Goal: Task Accomplishment & Management: Manage account settings

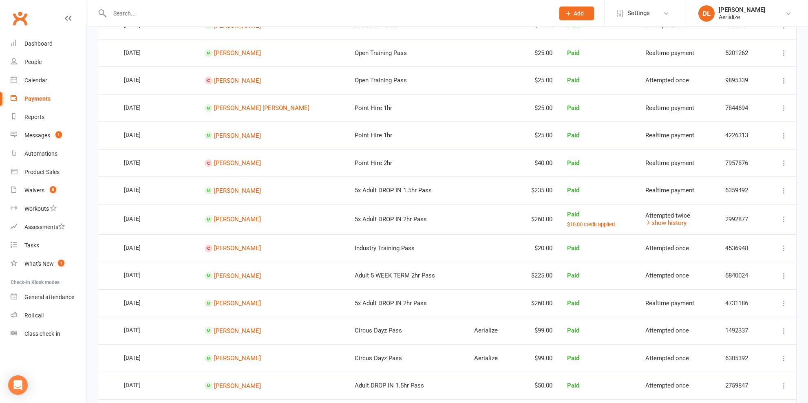
scroll to position [251, 0]
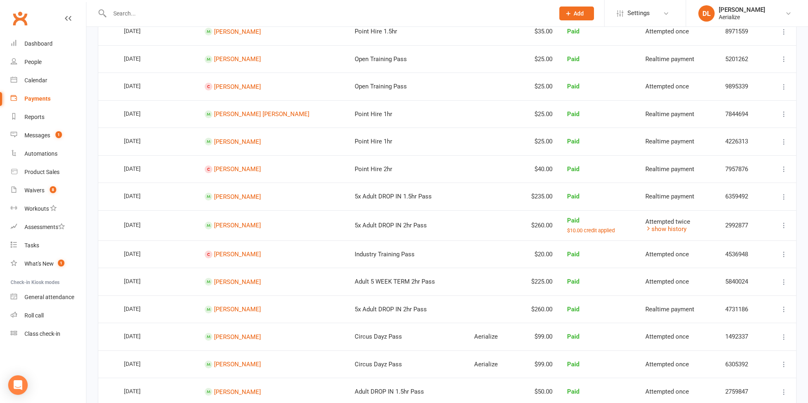
click at [131, 15] on input "text" at bounding box center [328, 13] width 442 height 11
type input "[PERSON_NAME]"
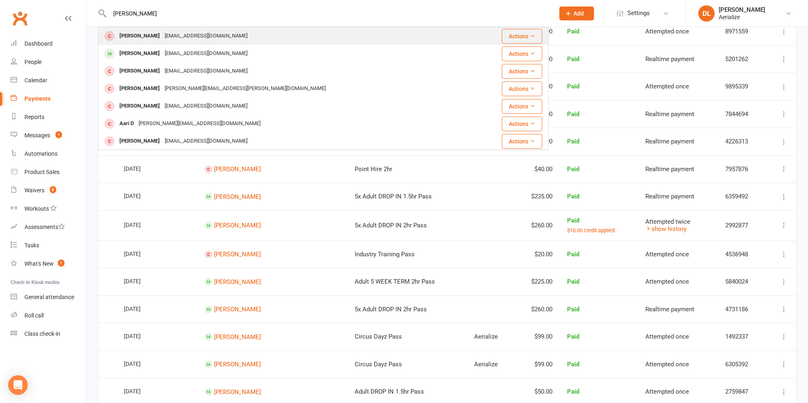
click at [165, 35] on div "[EMAIL_ADDRESS][DOMAIN_NAME]" at bounding box center [206, 36] width 88 height 12
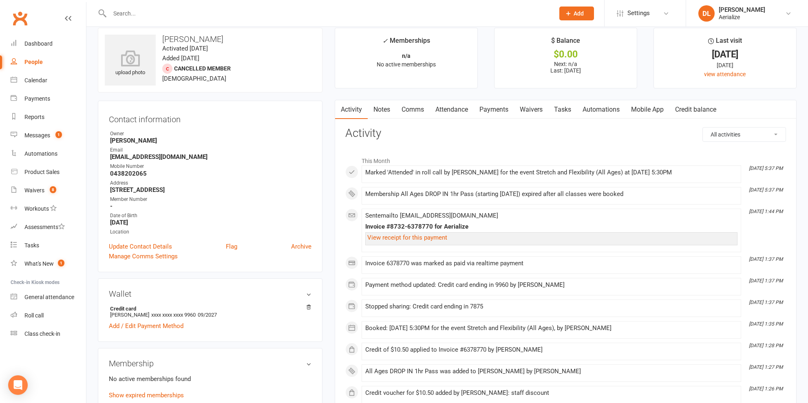
scroll to position [9, 0]
drag, startPoint x: 706, startPoint y: 113, endPoint x: 712, endPoint y: 115, distance: 6.8
click at [706, 113] on link "Credit balance" at bounding box center [696, 111] width 53 height 19
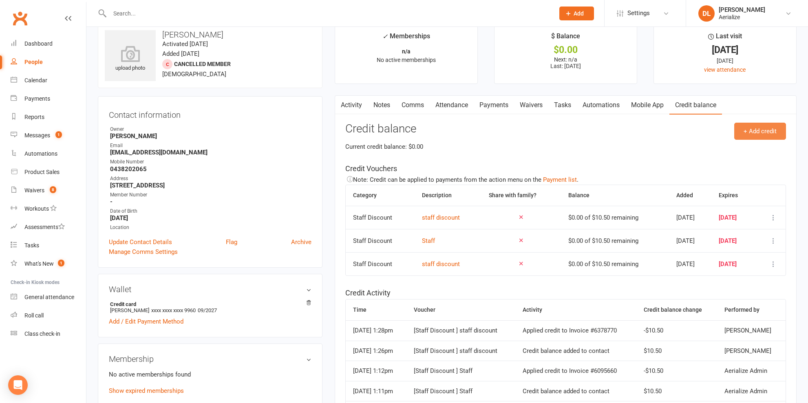
click at [754, 137] on button "+ Add credit" at bounding box center [761, 131] width 52 height 17
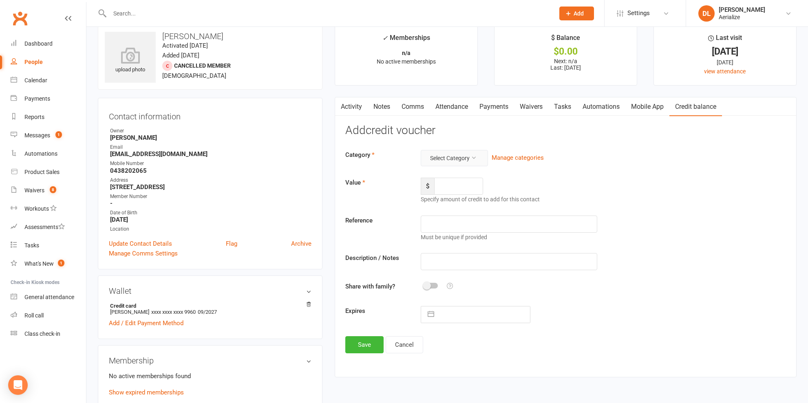
click at [479, 157] on button "Select Category" at bounding box center [454, 158] width 67 height 16
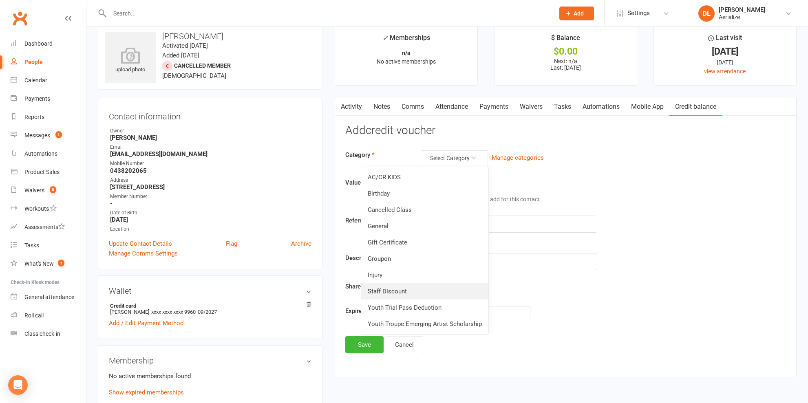
click at [454, 287] on link "Staff Discount" at bounding box center [424, 291] width 127 height 16
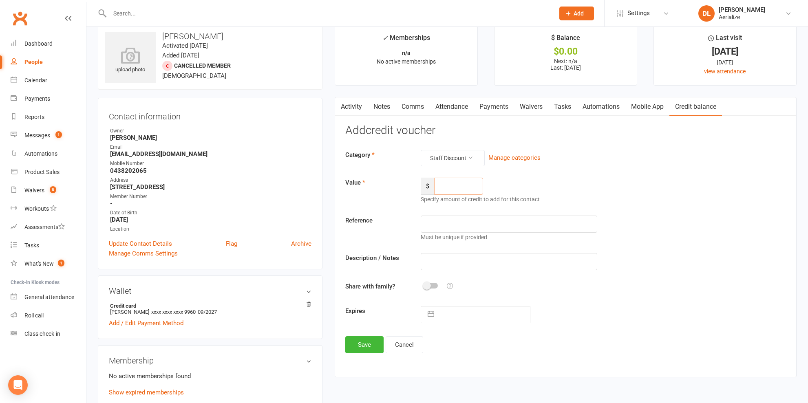
click at [458, 190] on input "number" at bounding box center [458, 186] width 49 height 17
type input "10.50"
click at [456, 265] on input "text" at bounding box center [509, 261] width 177 height 17
type input "Staff discount"
click at [439, 319] on input "text" at bounding box center [484, 315] width 92 height 16
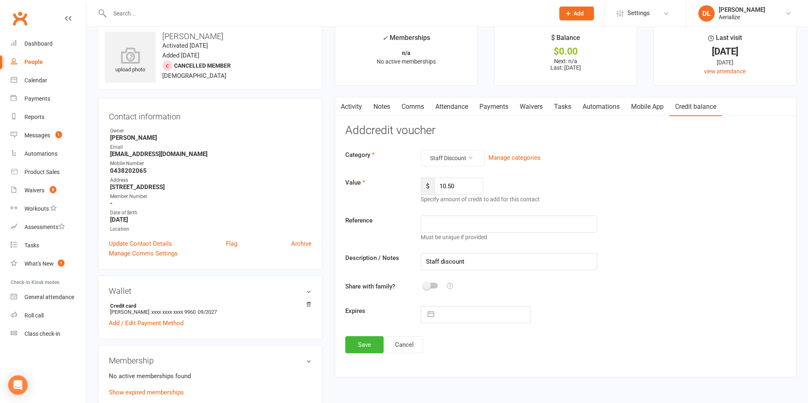
select select "7"
select select "2025"
select select "8"
select select "2025"
select select "9"
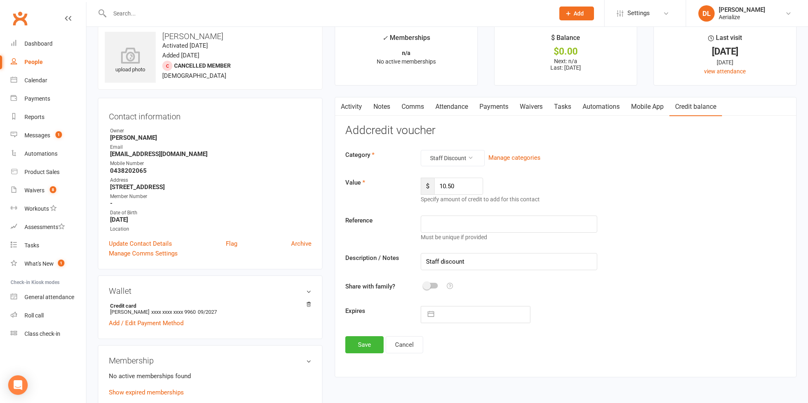
select select "2025"
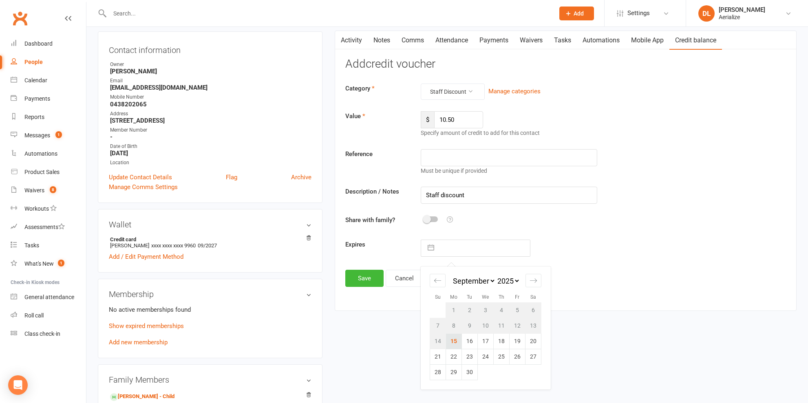
scroll to position [83, 0]
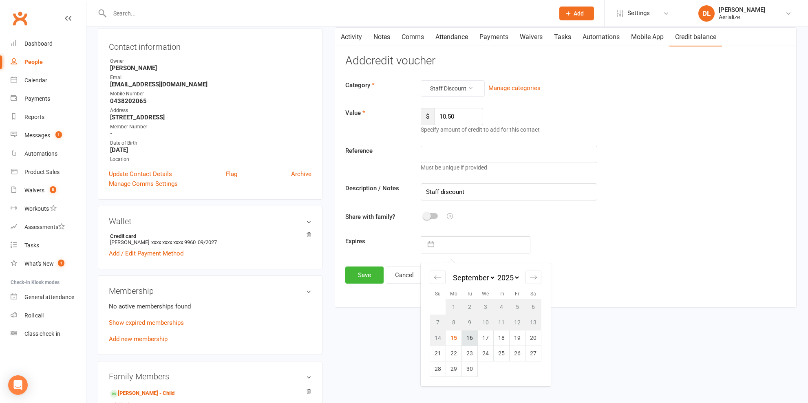
click at [468, 341] on td "16" at bounding box center [470, 337] width 16 height 15
type input "[DATE]"
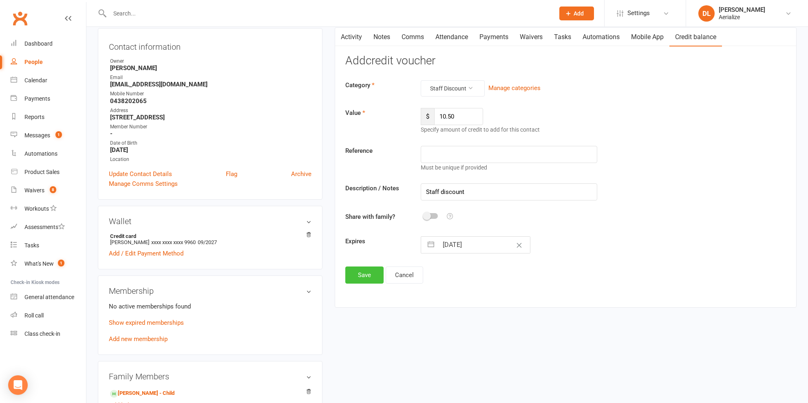
click at [365, 279] on button "Save" at bounding box center [364, 275] width 38 height 17
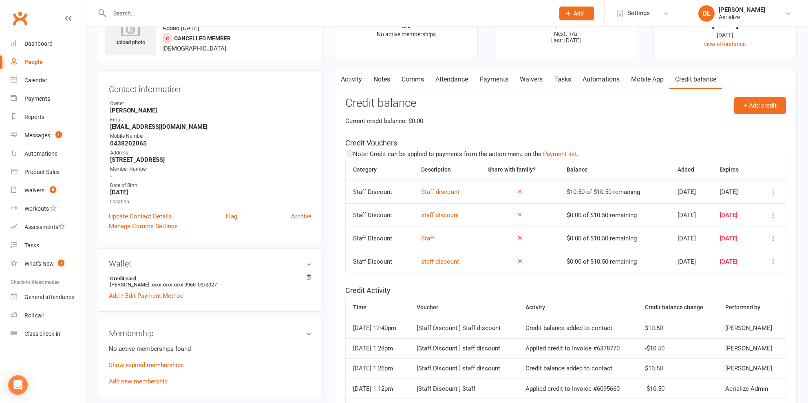
scroll to position [0, 0]
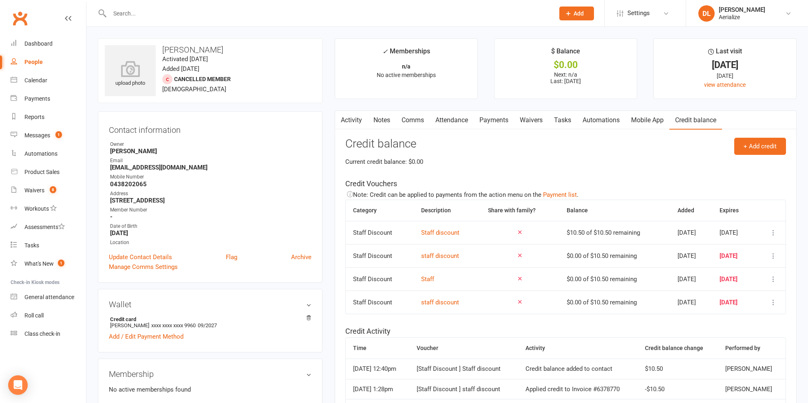
click at [570, 13] on icon at bounding box center [568, 13] width 7 height 7
click at [569, 13] on icon at bounding box center [568, 13] width 7 height 7
click at [487, 118] on link "Payments" at bounding box center [494, 120] width 40 height 19
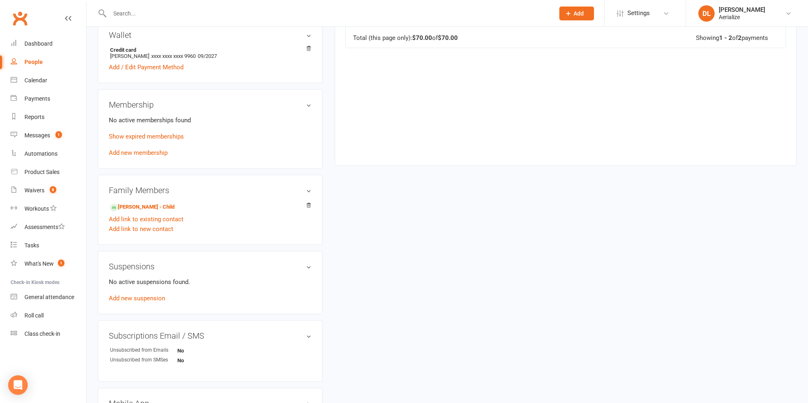
scroll to position [273, 0]
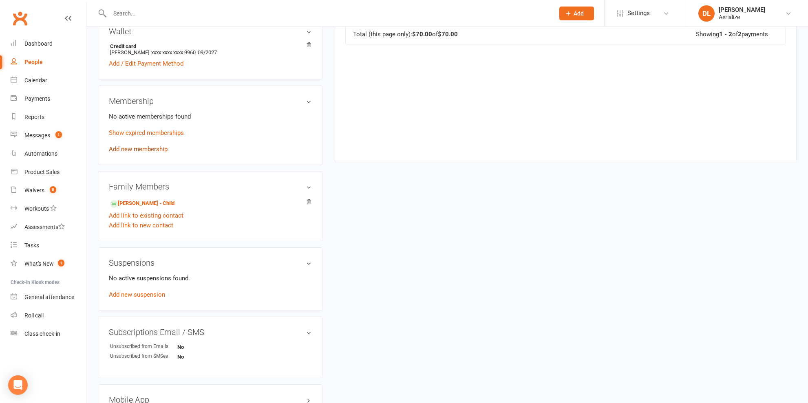
click at [146, 146] on link "Add new membership" at bounding box center [138, 149] width 59 height 7
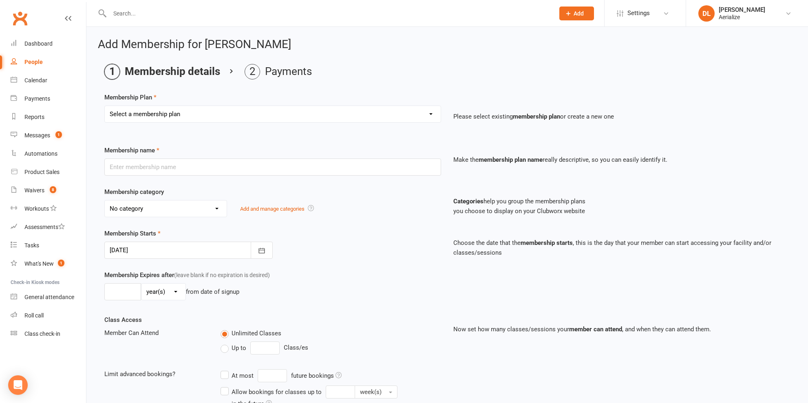
click at [207, 113] on select "Select a membership plan Create new Membership Plan Tiny Tots DROP IN Tiny Tots…" at bounding box center [273, 114] width 336 height 16
select select "4"
click at [105, 106] on select "Select a membership plan Create new Membership Plan Tiny Tots DROP IN Tiny Tots…" at bounding box center [273, 114] width 336 height 16
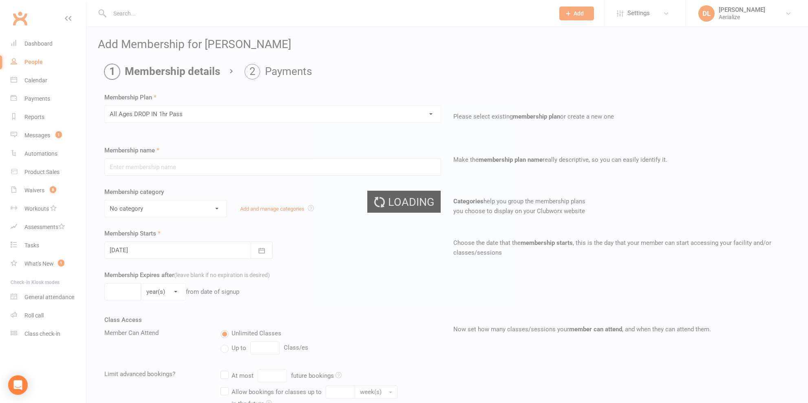
type input "All Ages DROP IN 1hr Pass"
select select "4"
type input "1"
select select "2"
type input "1"
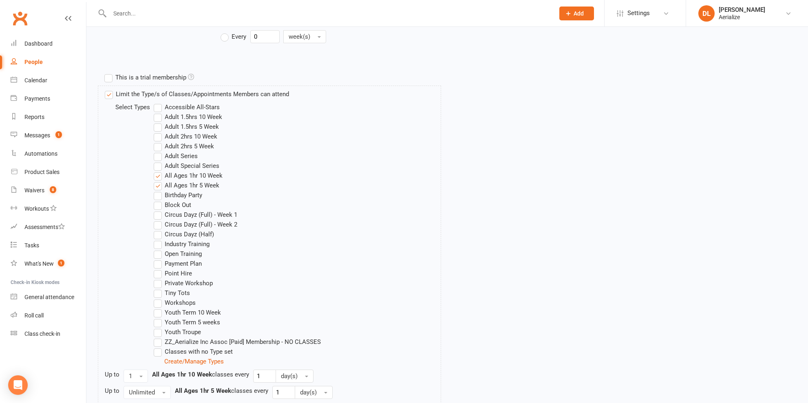
scroll to position [447, 0]
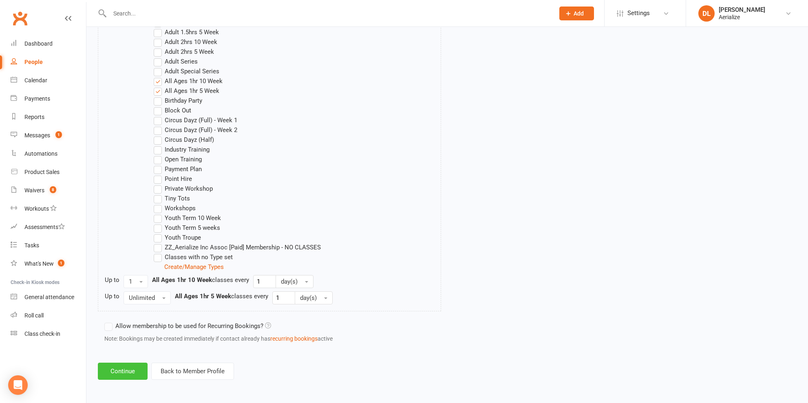
click at [131, 371] on button "Continue" at bounding box center [123, 371] width 50 height 17
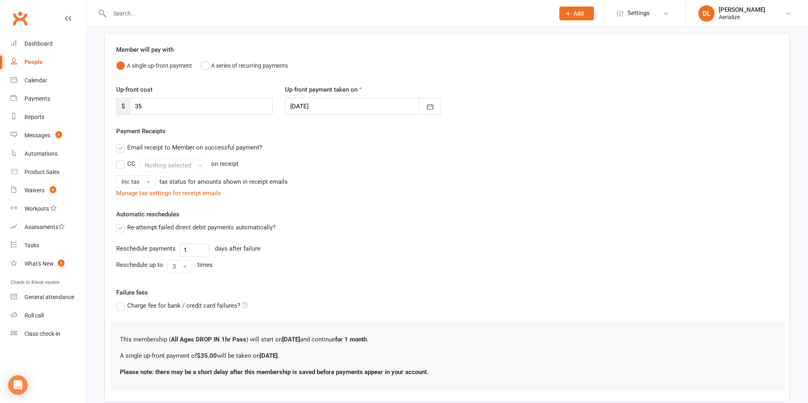
scroll to position [106, 0]
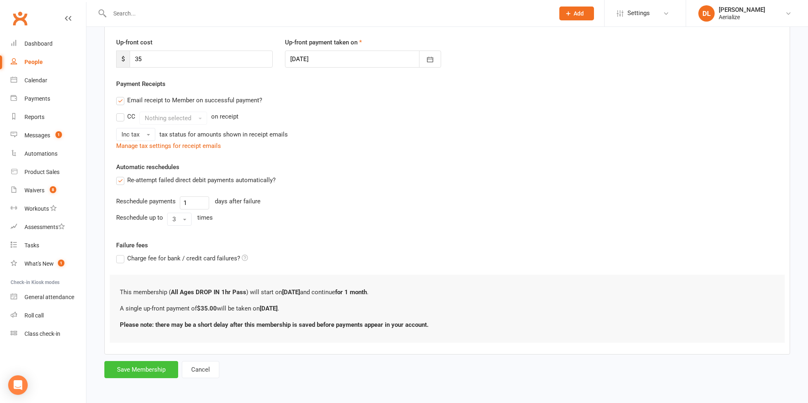
click at [152, 368] on button "Save Membership" at bounding box center [141, 369] width 74 height 17
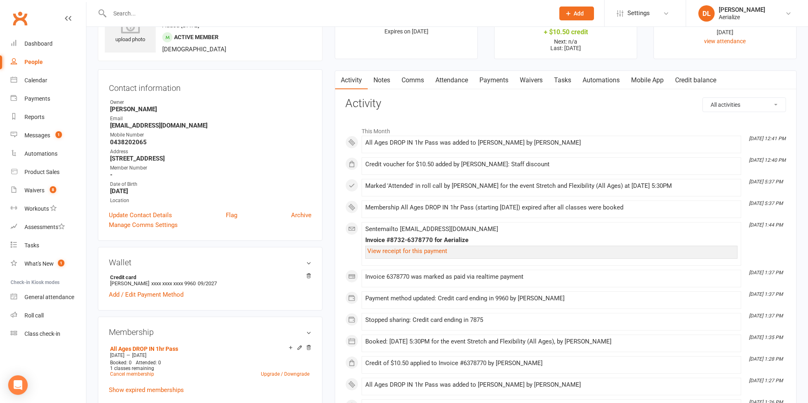
scroll to position [41, 0]
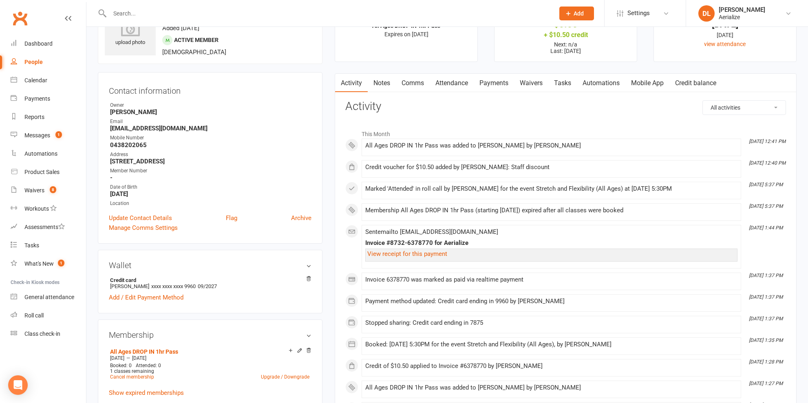
click at [690, 86] on link "Credit balance" at bounding box center [696, 83] width 53 height 19
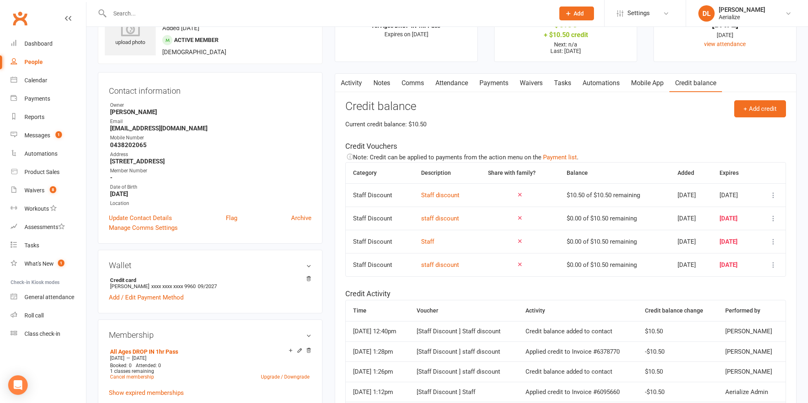
click at [776, 195] on icon at bounding box center [774, 195] width 8 height 8
click at [744, 228] on link "Apply credit" at bounding box center [737, 227] width 81 height 16
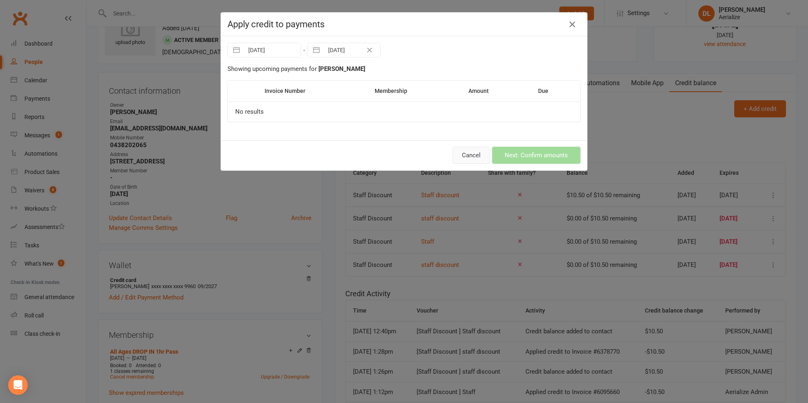
click at [482, 154] on button "Cancel" at bounding box center [472, 155] width 38 height 17
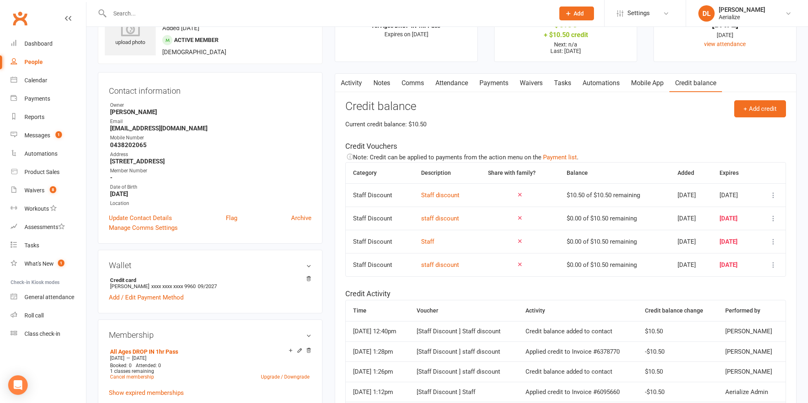
click at [504, 83] on link "Payments" at bounding box center [494, 83] width 40 height 19
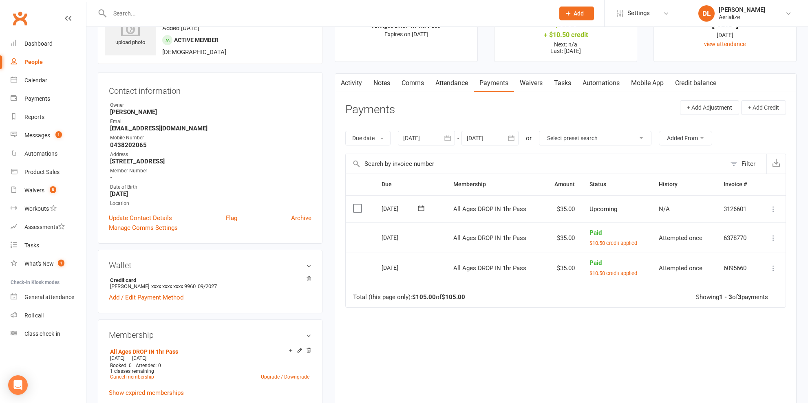
click at [774, 208] on icon at bounding box center [774, 209] width 8 height 8
click at [684, 82] on link "Credit balance" at bounding box center [696, 83] width 53 height 19
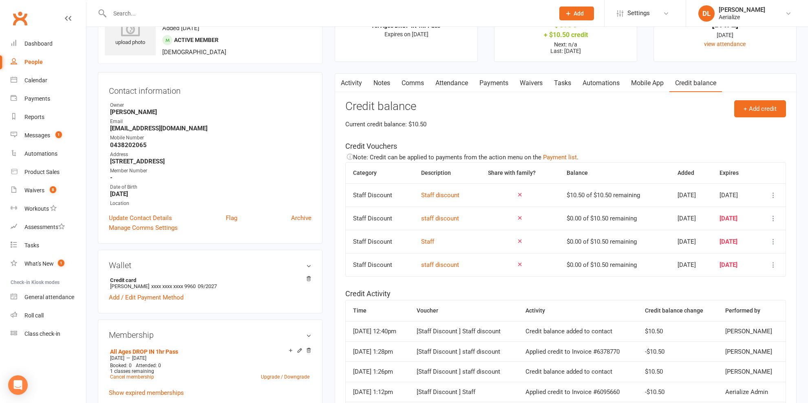
click at [777, 195] on icon at bounding box center [774, 195] width 8 height 8
click at [745, 225] on link "Apply credit" at bounding box center [737, 227] width 81 height 16
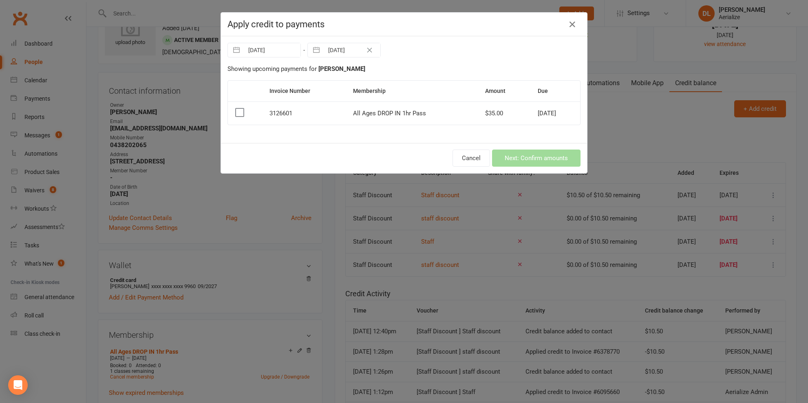
drag, startPoint x: 240, startPoint y: 113, endPoint x: 331, endPoint y: 132, distance: 92.9
click at [243, 113] on label at bounding box center [239, 112] width 8 height 8
click at [243, 108] on input "checkbox" at bounding box center [239, 108] width 8 height 0
click at [556, 159] on button "Next: Confirm amounts" at bounding box center [536, 158] width 89 height 17
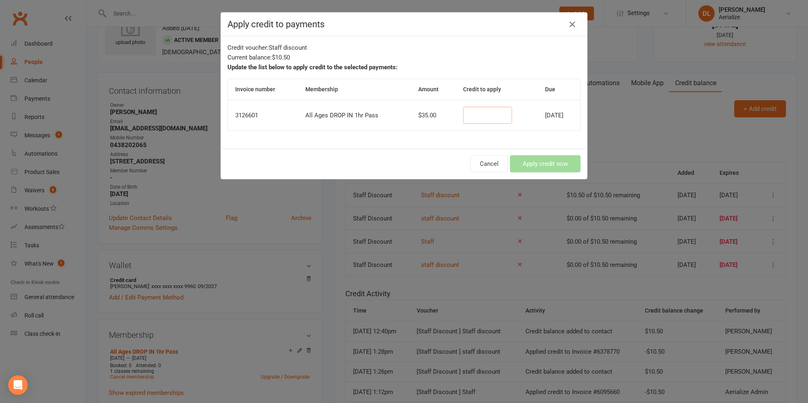
click at [482, 114] on input "number" at bounding box center [487, 115] width 49 height 17
type input "10.50"
click at [558, 170] on button "Apply credit now" at bounding box center [545, 163] width 71 height 17
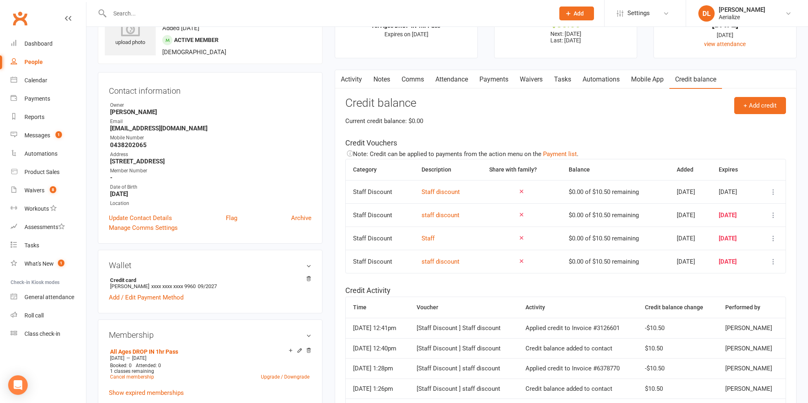
drag, startPoint x: 451, startPoint y: 81, endPoint x: 513, endPoint y: 78, distance: 61.7
click at [452, 81] on link "Attendance" at bounding box center [452, 79] width 44 height 19
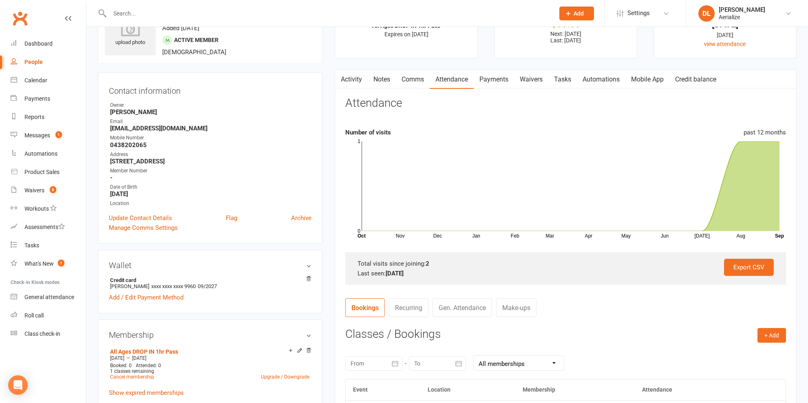
click at [502, 79] on link "Payments" at bounding box center [494, 79] width 40 height 19
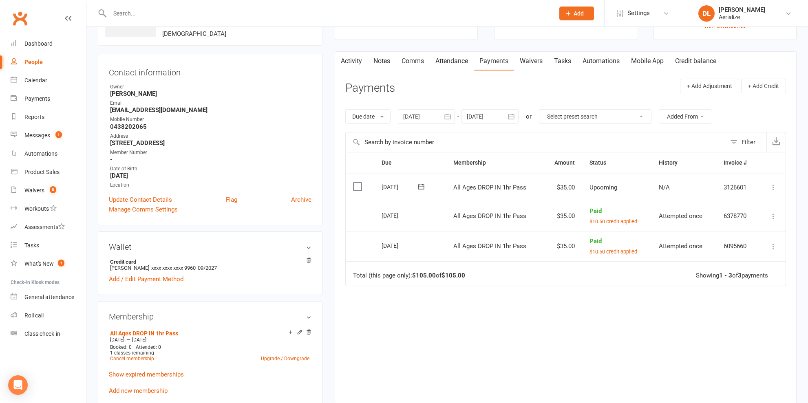
scroll to position [64, 0]
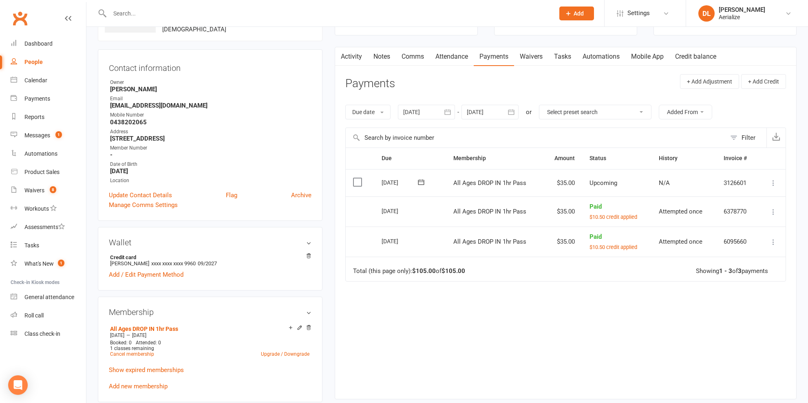
click at [772, 183] on icon at bounding box center [774, 183] width 8 height 8
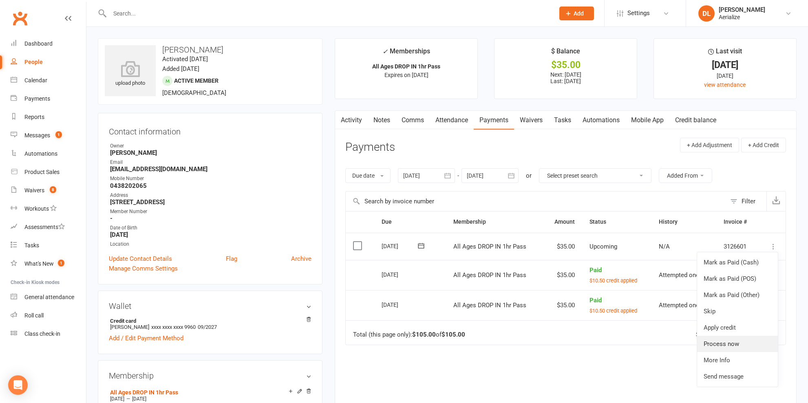
click at [724, 346] on link "Process now" at bounding box center [737, 344] width 81 height 16
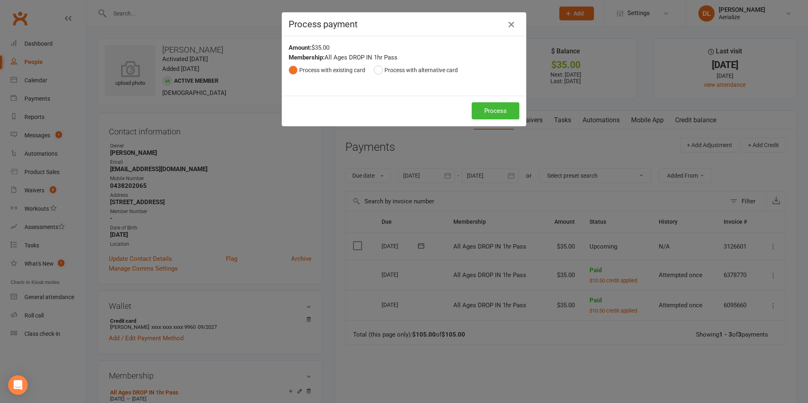
click at [512, 27] on icon "button" at bounding box center [512, 25] width 10 height 10
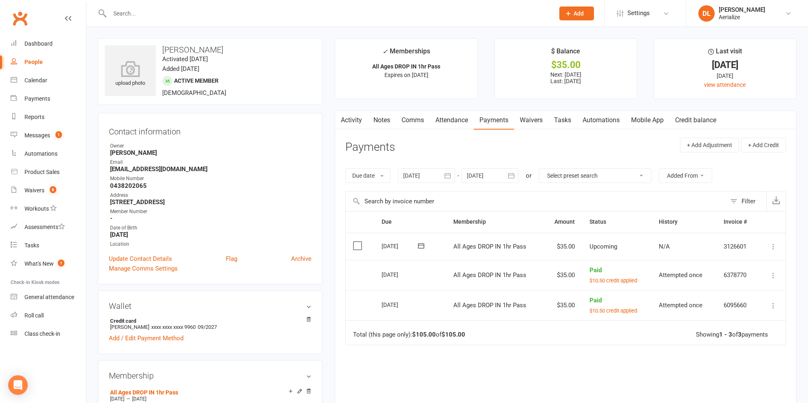
click at [710, 121] on link "Credit balance" at bounding box center [696, 120] width 53 height 19
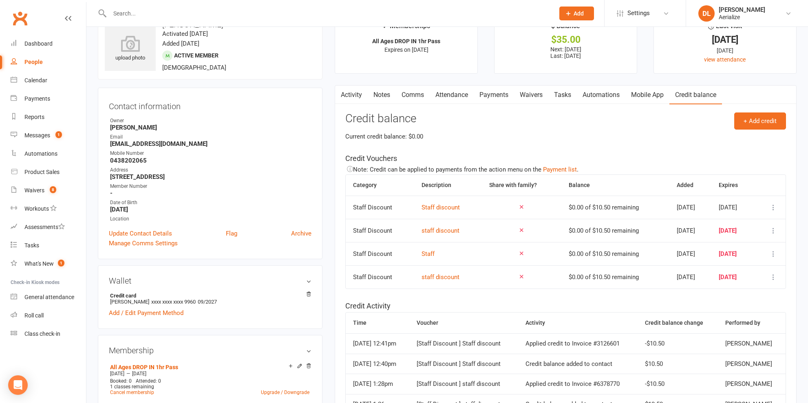
scroll to position [27, 0]
click at [488, 91] on link "Payments" at bounding box center [494, 93] width 40 height 19
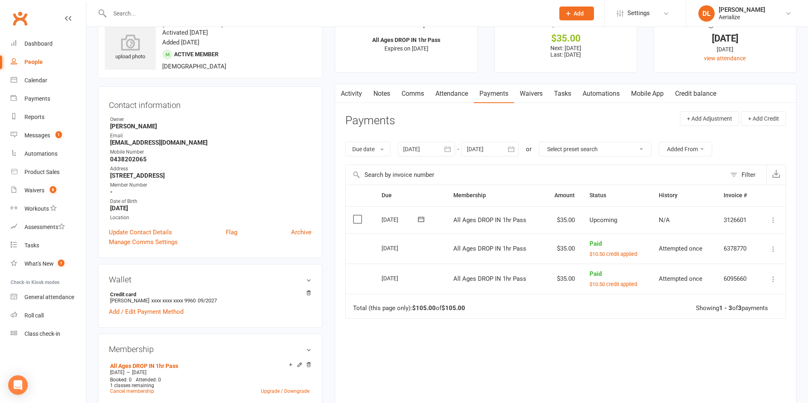
click at [773, 221] on icon at bounding box center [774, 220] width 8 height 8
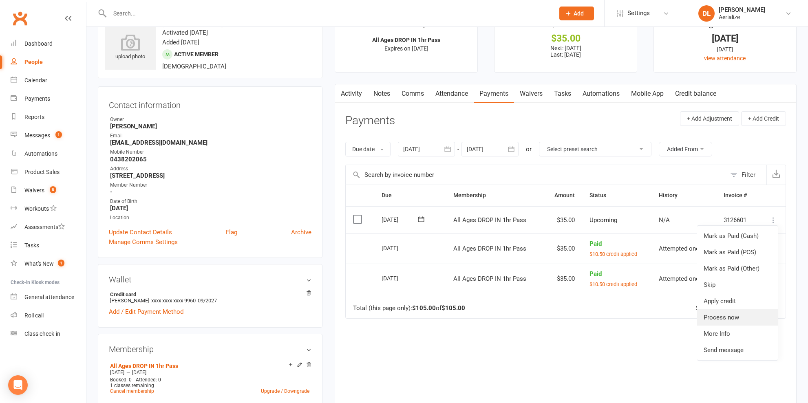
click at [737, 318] on link "Process now" at bounding box center [737, 318] width 81 height 16
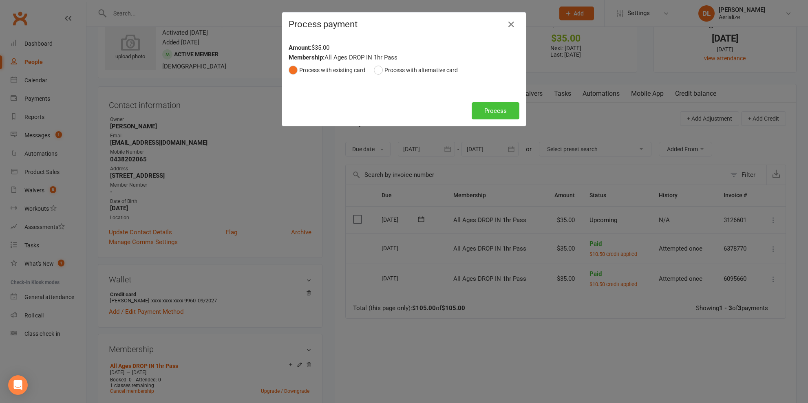
click at [492, 114] on button "Process" at bounding box center [496, 110] width 48 height 17
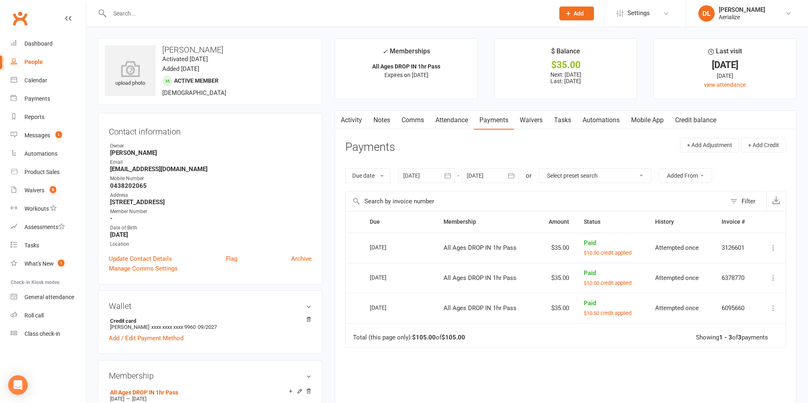
click at [456, 119] on link "Attendance" at bounding box center [452, 120] width 44 height 19
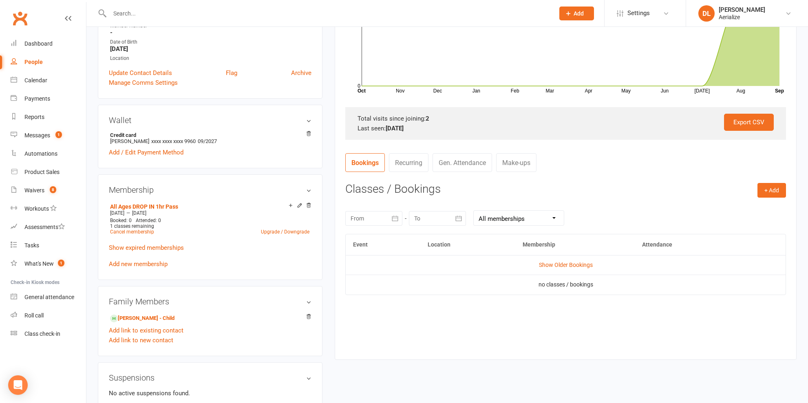
scroll to position [187, 0]
click at [777, 190] on button "+ Add" at bounding box center [772, 189] width 29 height 15
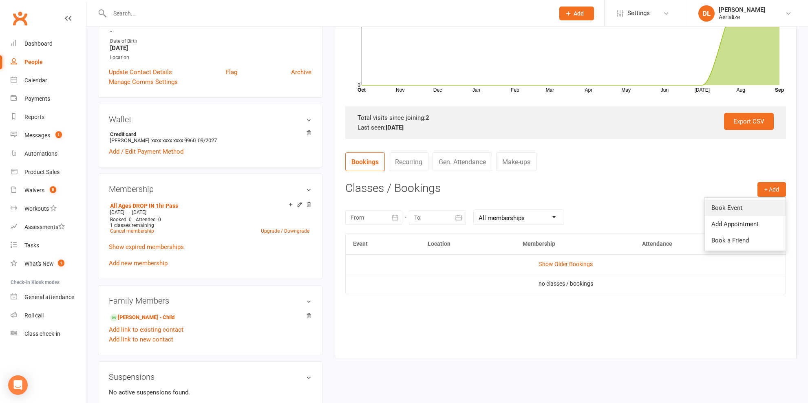
click at [720, 211] on link "Book Event" at bounding box center [745, 208] width 81 height 16
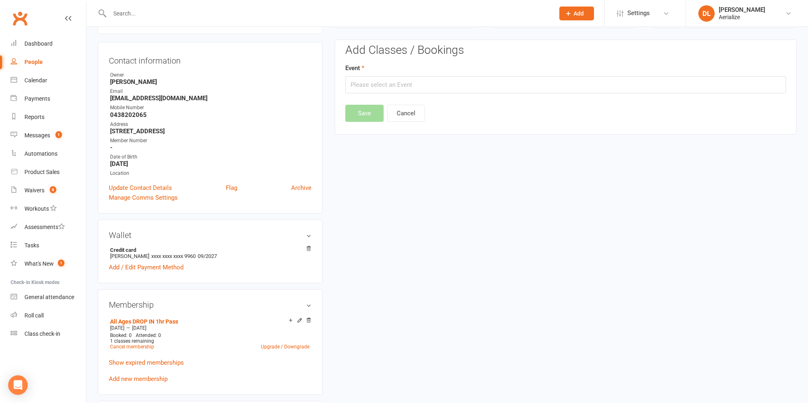
scroll to position [70, 0]
click at [366, 86] on input "text" at bounding box center [565, 85] width 441 height 17
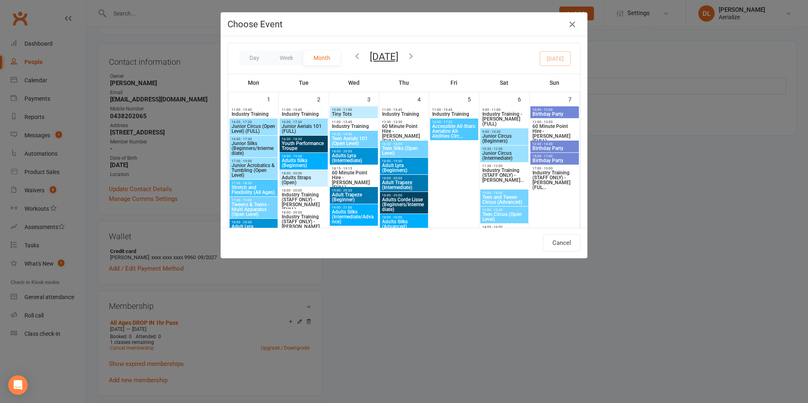
click at [561, 60] on div "Day Week Month [DATE] [DATE] Sun Mon Tue Wed Thu Fri Sat 31 01 02 03 04 05 06 0…" at bounding box center [404, 58] width 352 height 31
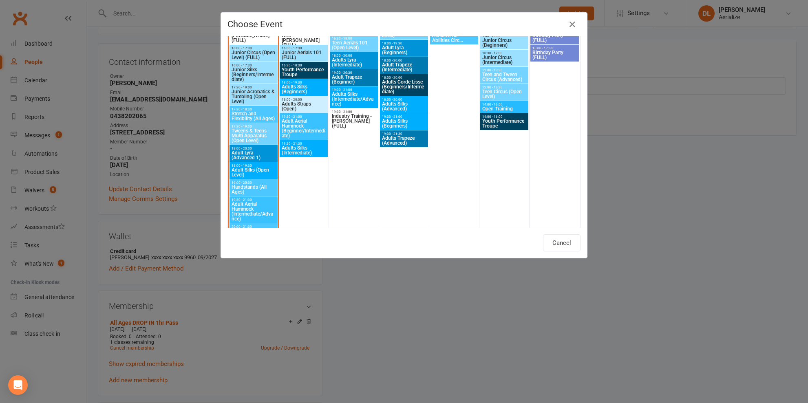
scroll to position [773, 0]
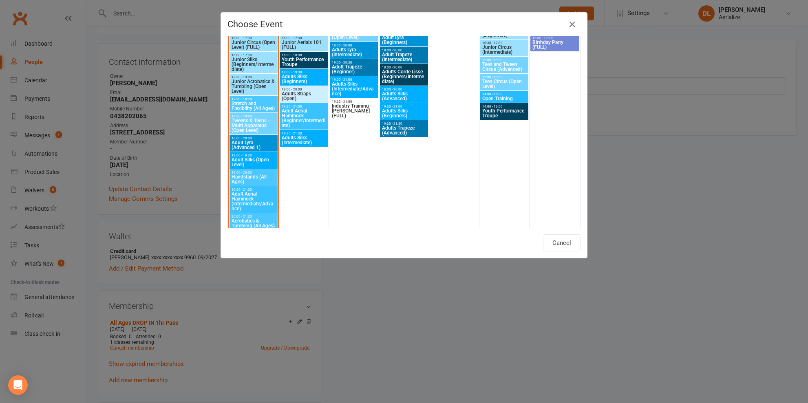
click at [247, 105] on span "Stretch and Flexibility (All Ages)" at bounding box center [253, 106] width 45 height 10
type input "Stretch and Flexibility (All Ages) - [DATE] 5:30:00 PM"
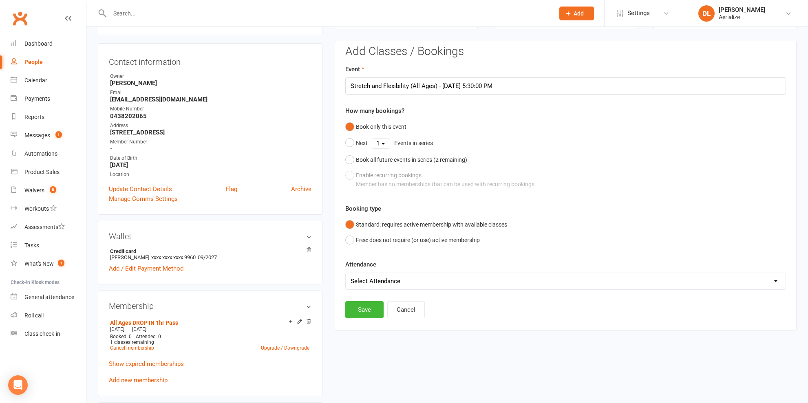
click at [373, 283] on select "Select Attendance Attended Absent" at bounding box center [566, 281] width 440 height 16
click at [346, 273] on select "Select Attendance Attended Absent" at bounding box center [566, 281] width 440 height 16
click at [367, 311] on button "Save" at bounding box center [364, 309] width 38 height 17
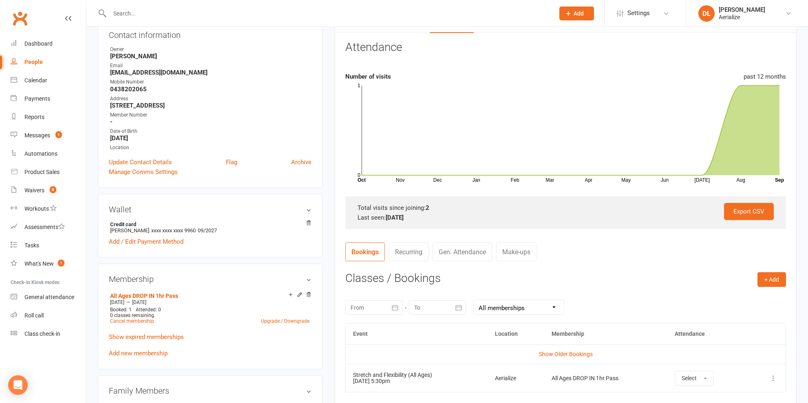
scroll to position [0, 0]
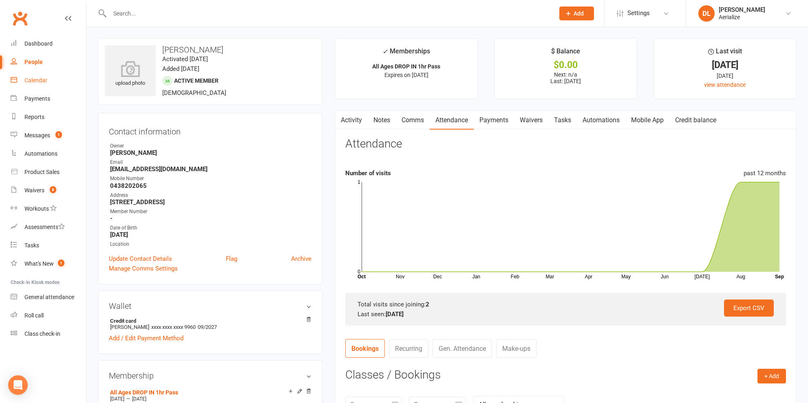
click at [34, 84] on link "Calendar" at bounding box center [48, 80] width 75 height 18
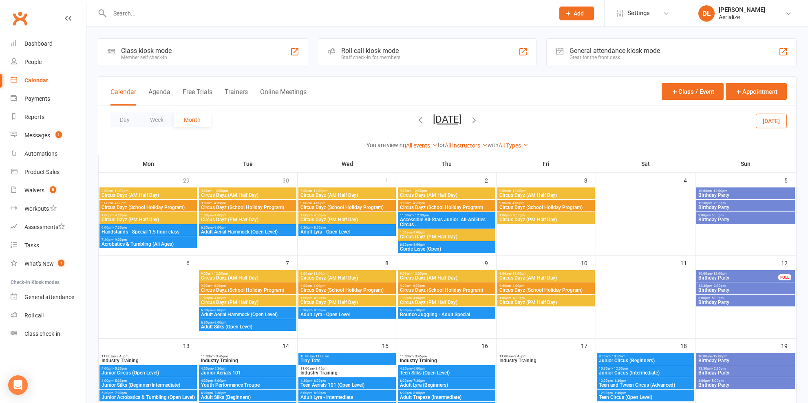
click at [416, 119] on icon "button" at bounding box center [420, 119] width 9 height 9
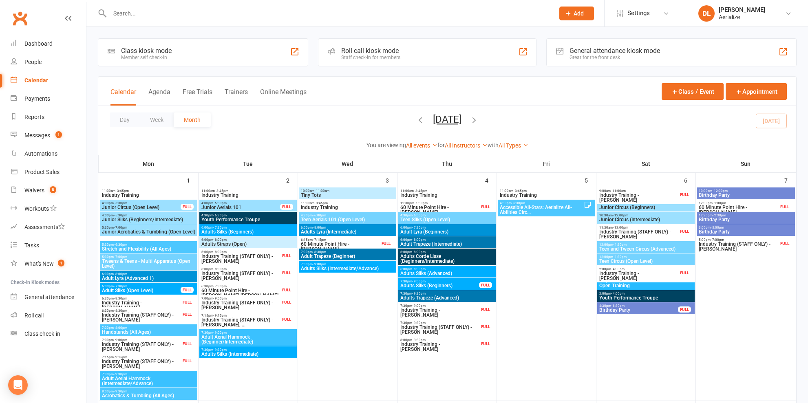
click at [774, 122] on div "Day Week Month [DATE] [DATE] Sun Mon Tue Wed Thu Fri Sat 31 01 02 03 04 05 06 0…" at bounding box center [447, 121] width 698 height 30
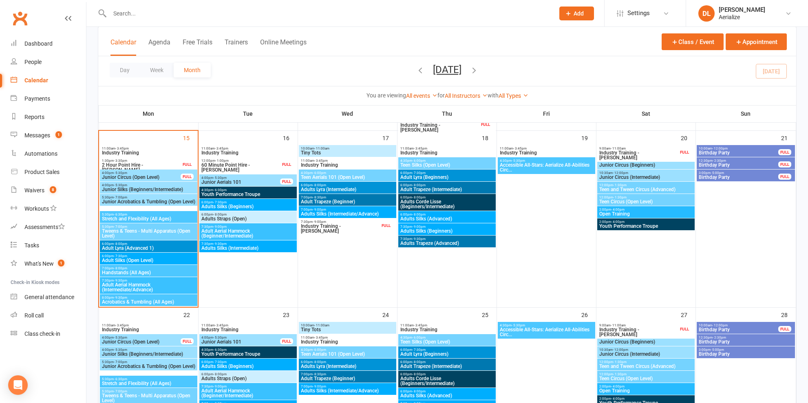
scroll to position [521, 0]
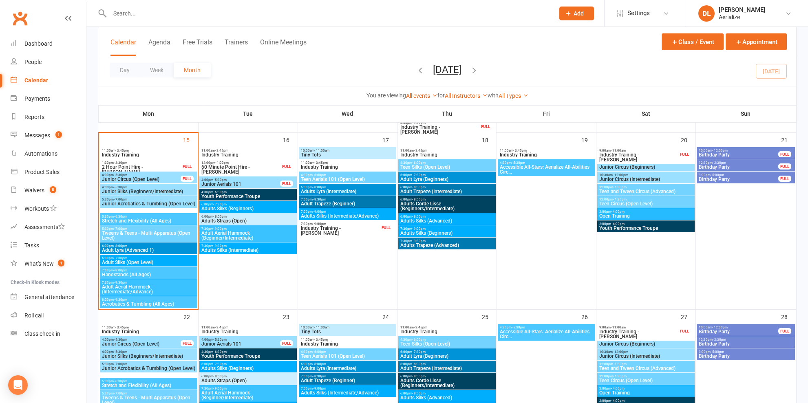
click at [134, 220] on span "Stretch and Flexibility (All Ages)" at bounding box center [149, 221] width 94 height 5
